Goal: Transaction & Acquisition: Book appointment/travel/reservation

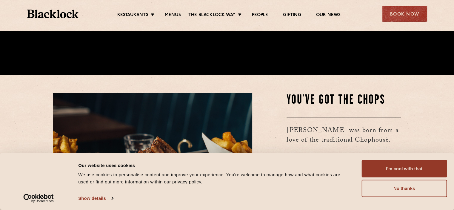
scroll to position [119, 0]
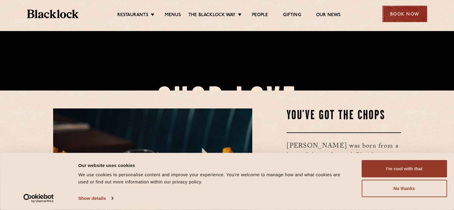
click at [397, 16] on div "Book Now" at bounding box center [404, 14] width 45 height 16
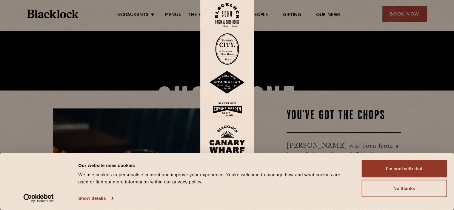
click at [221, 109] on img at bounding box center [227, 109] width 36 height 19
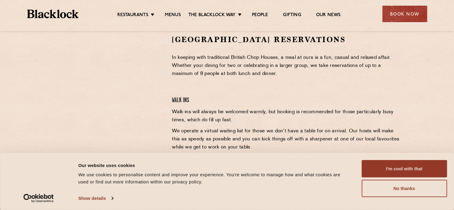
scroll to position [209, 0]
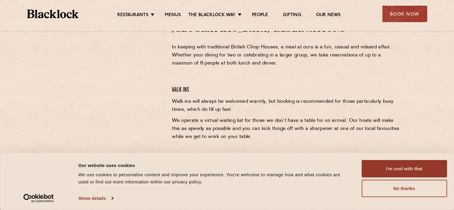
click at [174, 78] on div "Covent Garden Reservations In keeping with traditional British Chop Houses, a m…" at bounding box center [286, 112] width 238 height 177
